Goal: Find specific page/section: Find specific page/section

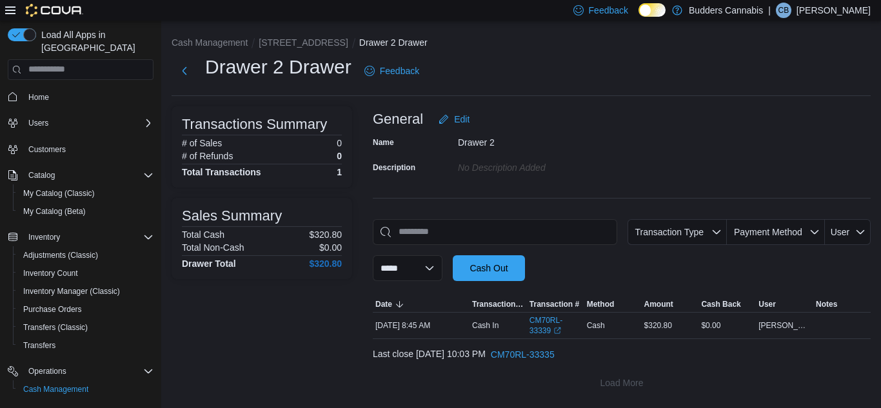
click at [825, 11] on p "Caleb Bains" at bounding box center [833, 10] width 74 height 15
click at [792, 122] on span "Sign Out" at bounding box center [787, 121] width 35 height 13
